Goal: Register for event/course

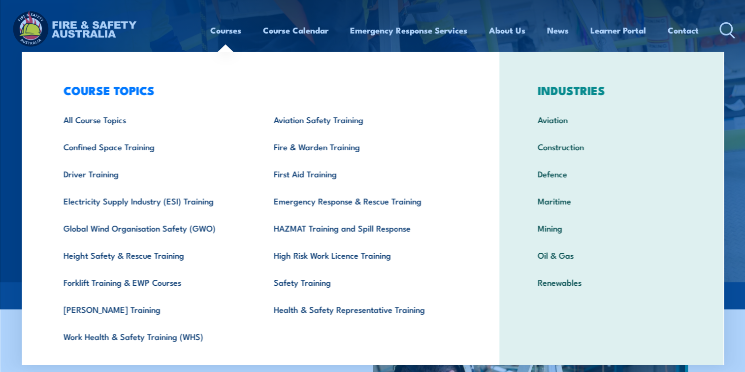
click at [216, 30] on link "Courses" at bounding box center [225, 30] width 31 height 26
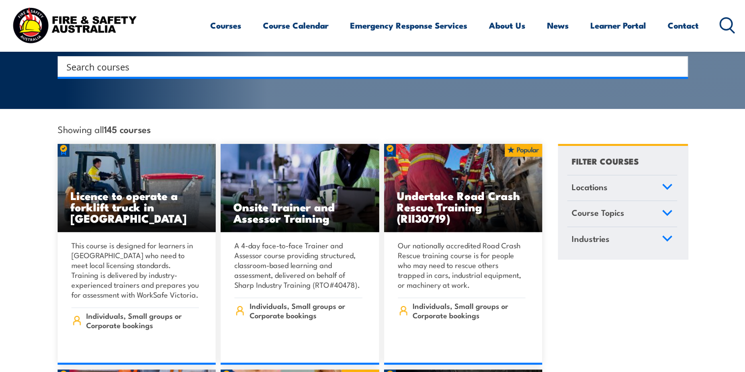
scroll to position [217, 0]
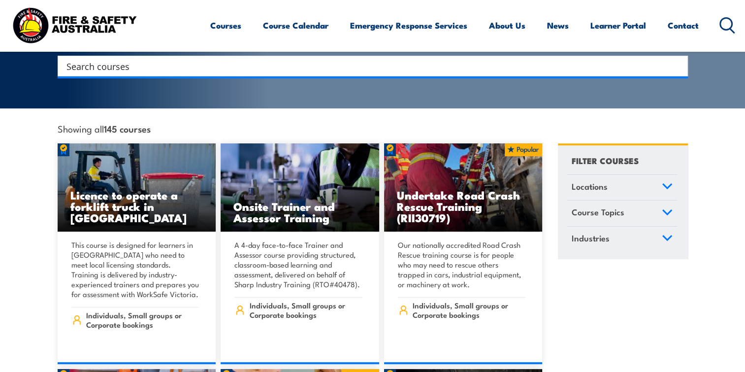
click at [663, 183] on icon at bounding box center [667, 186] width 11 height 7
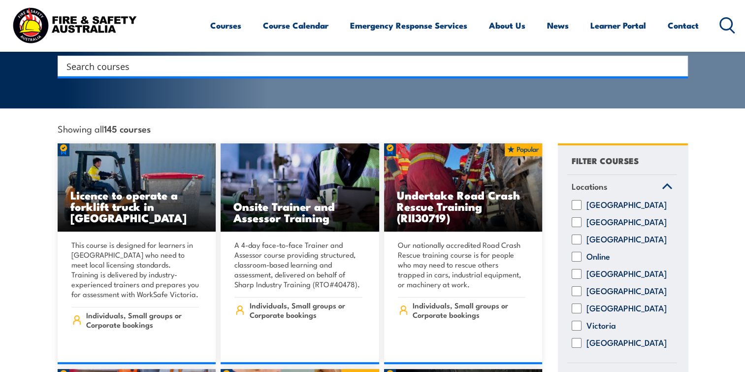
click at [581, 252] on input "Online" at bounding box center [577, 257] width 10 height 10
checkbox input "true"
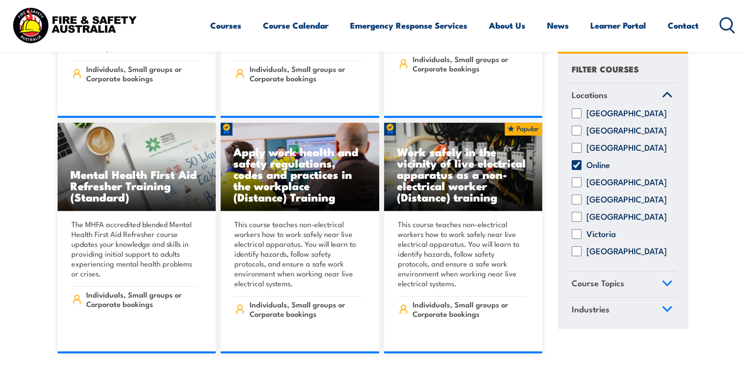
scroll to position [453, 0]
